Goal: Information Seeking & Learning: Find specific fact

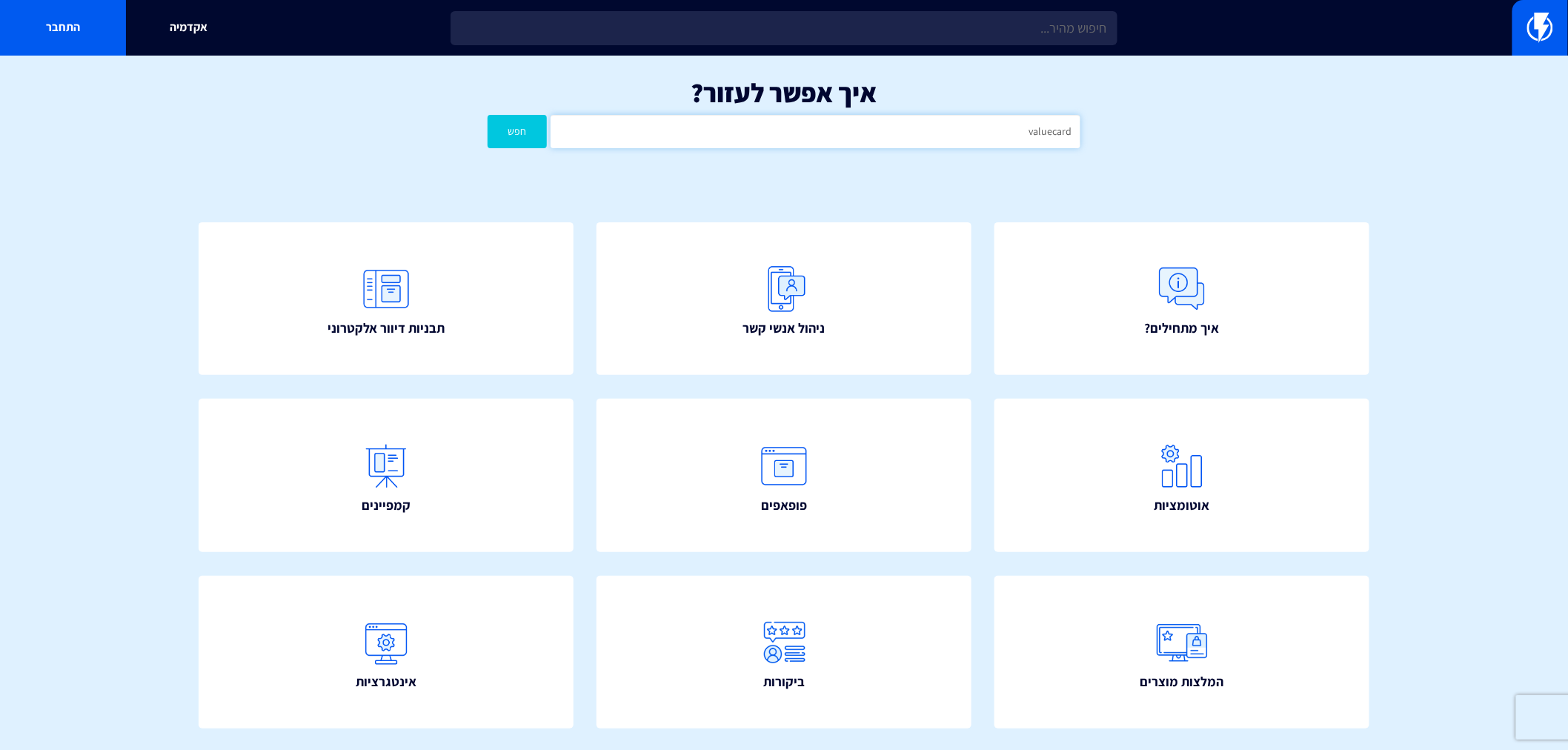
click at [907, 138] on input "valuecard" at bounding box center [816, 131] width 530 height 33
type input "כ"
type input "BOSS"
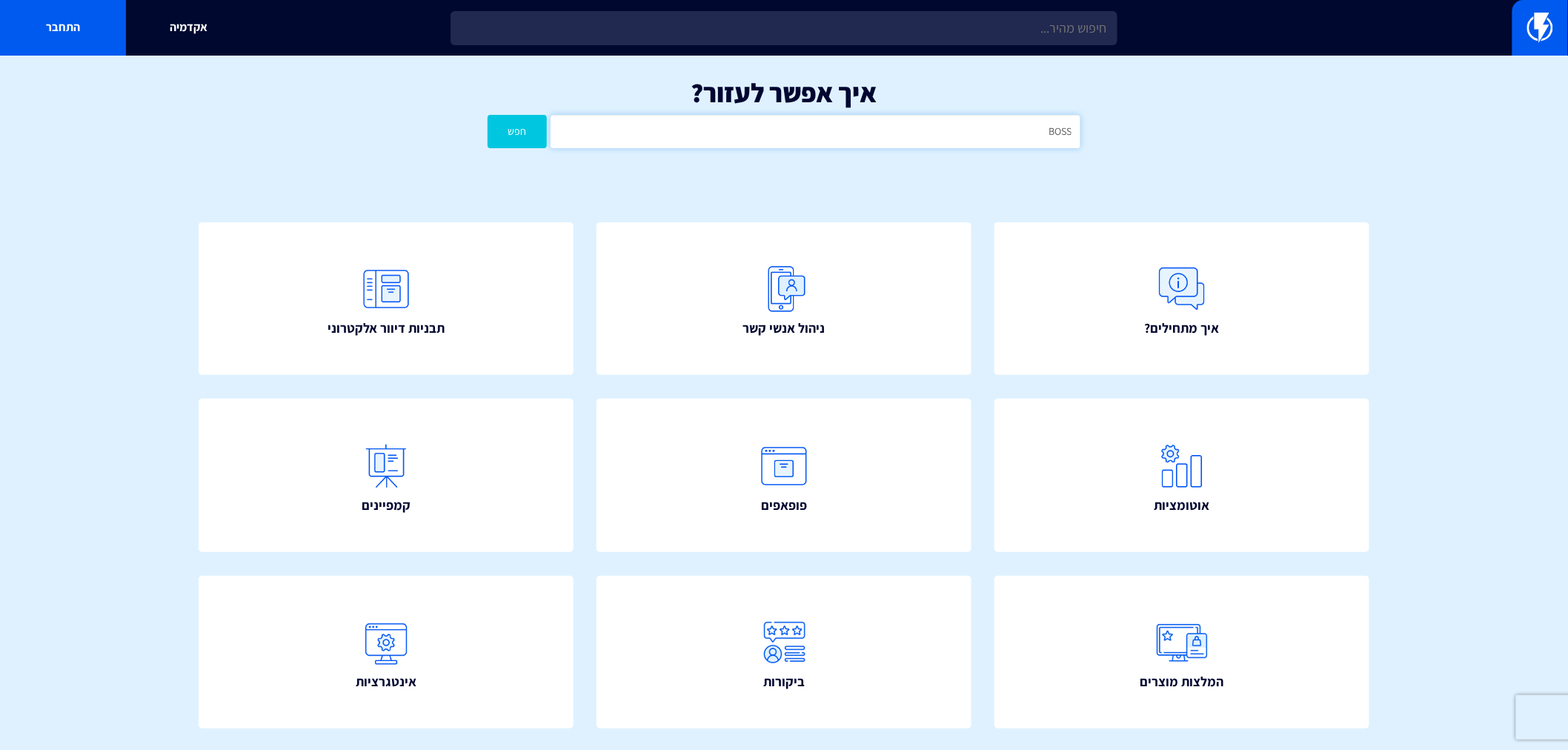
click at [487, 114] on button "חפש" at bounding box center [517, 131] width 60 height 33
click at [1020, 120] on input "BOSS" at bounding box center [816, 131] width 530 height 33
click at [487, 114] on button "חפש" at bounding box center [517, 131] width 60 height 33
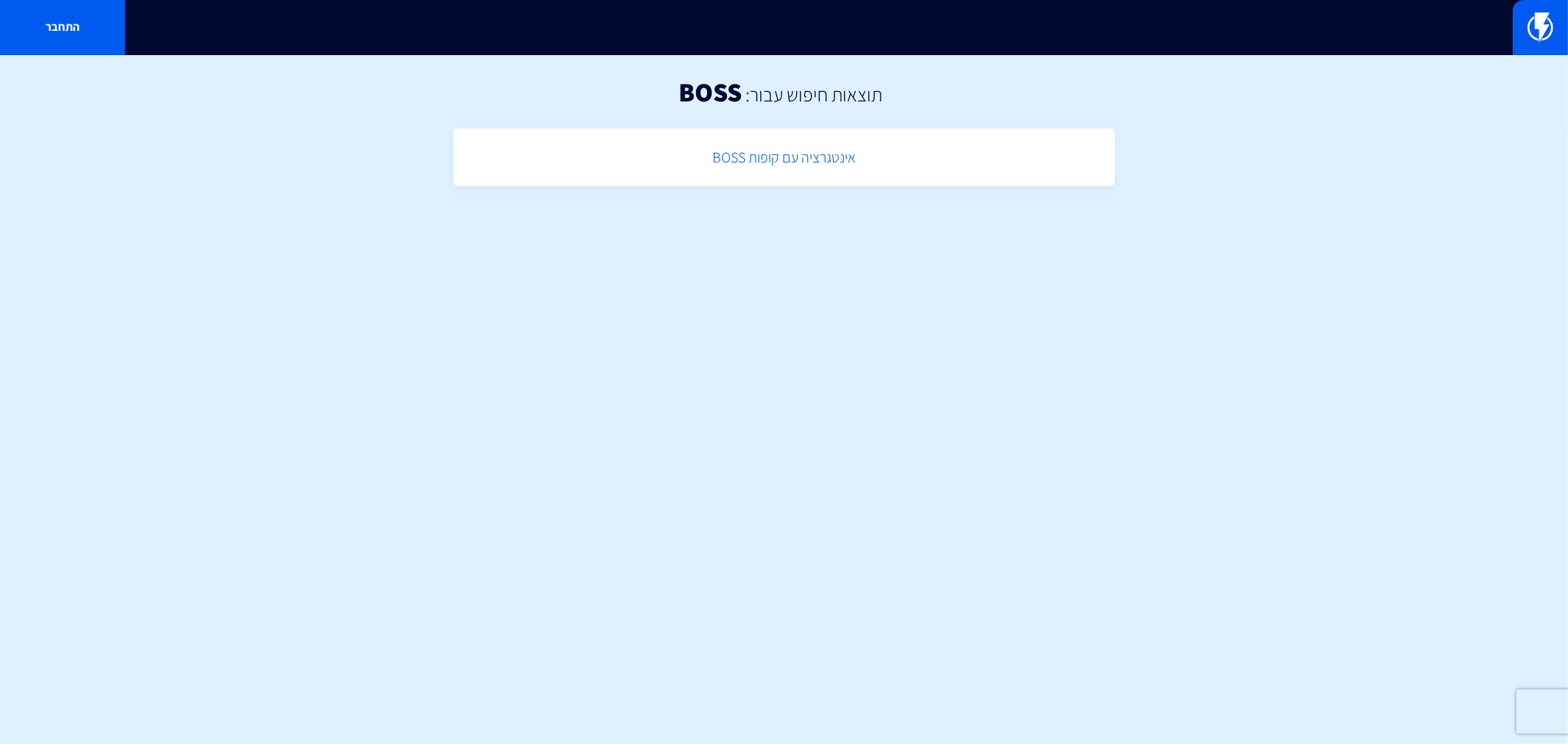
click at [807, 166] on link "אינטגרציה עם קופות BOSS" at bounding box center [784, 158] width 647 height 43
click at [738, 156] on link "אינטגרציה עם קופות BOSS" at bounding box center [784, 158] width 647 height 43
